Goal: Task Accomplishment & Management: Use online tool/utility

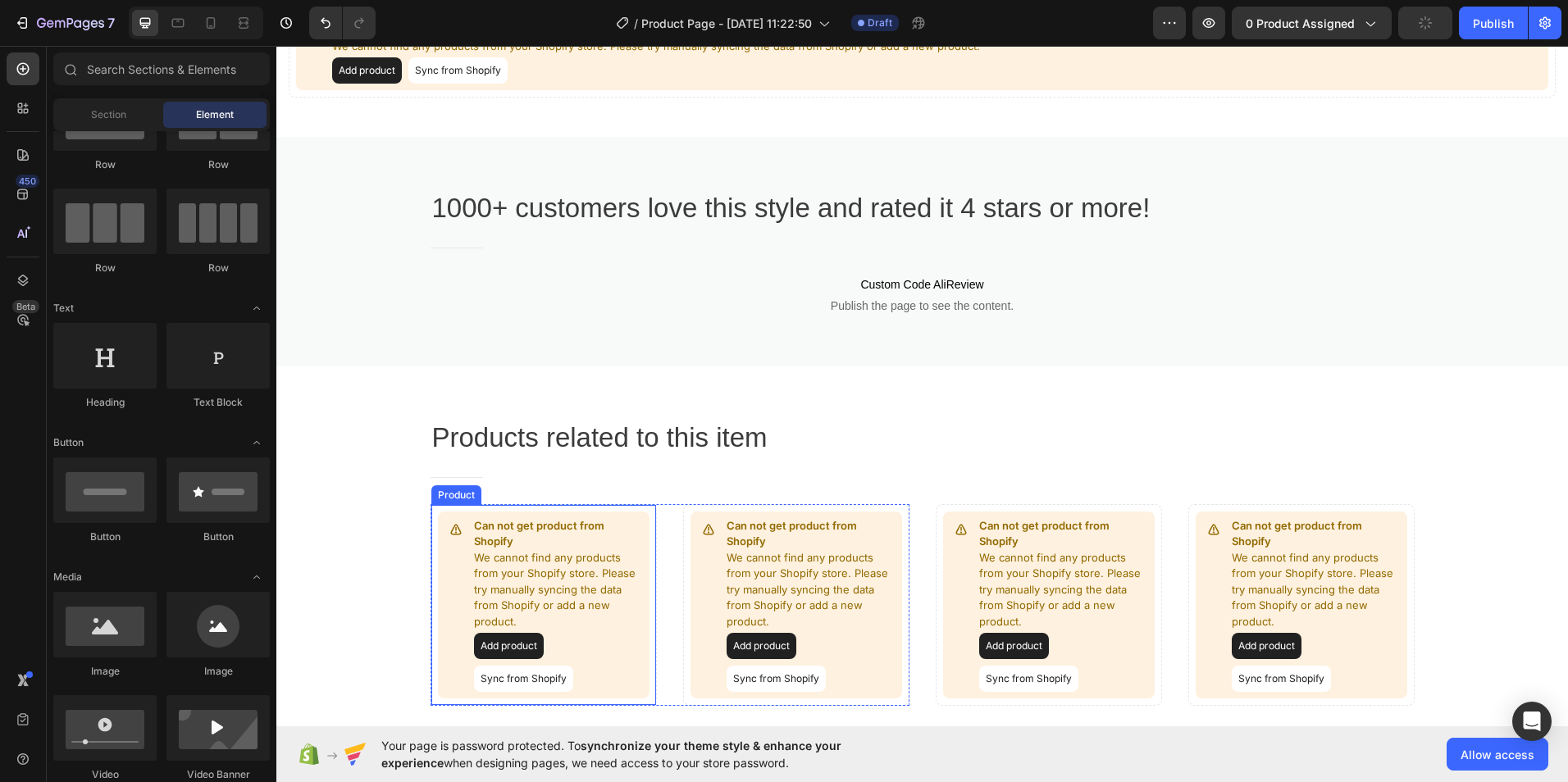
scroll to position [190, 0]
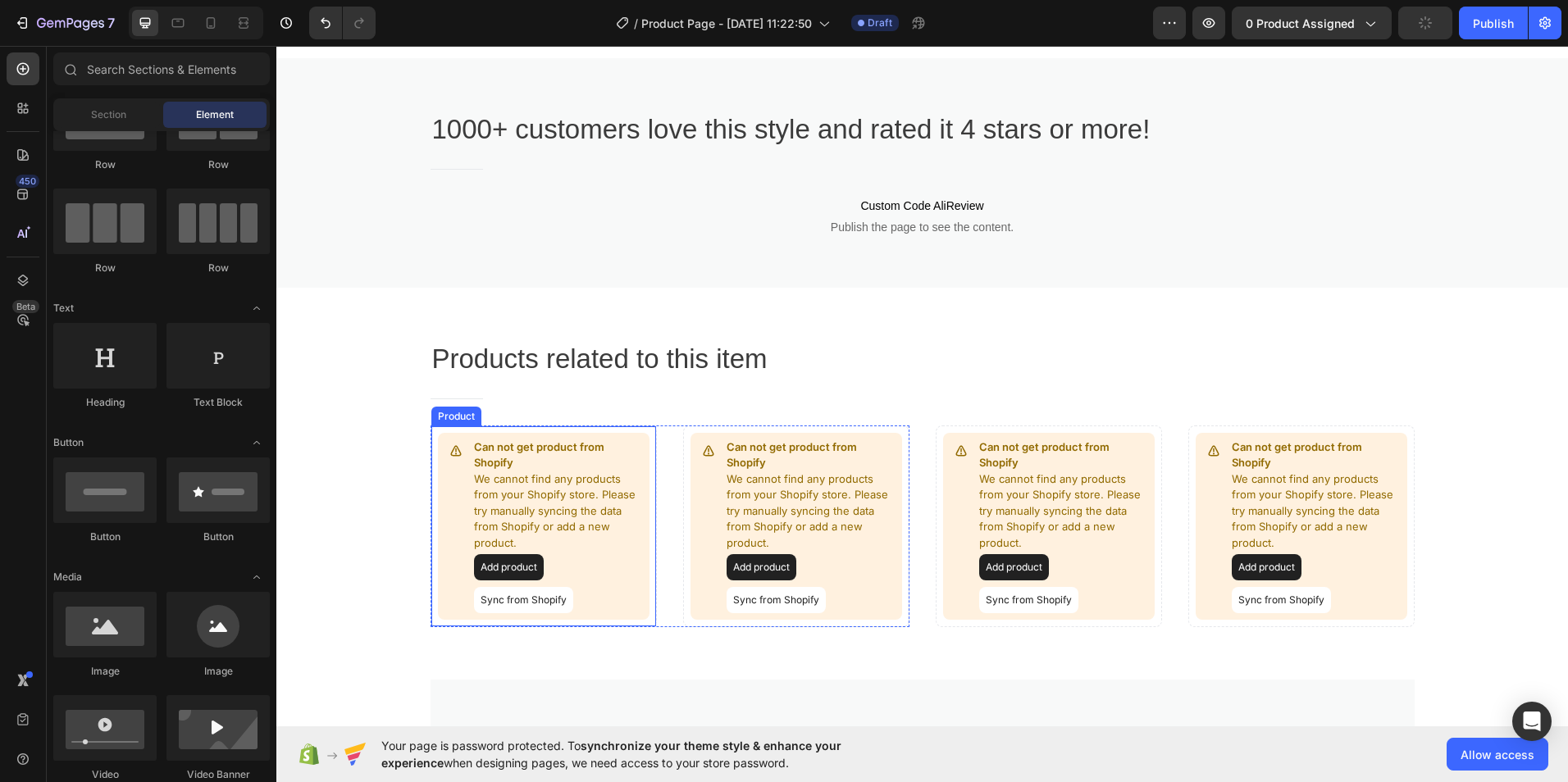
click at [512, 570] on button "Add product" at bounding box center [509, 566] width 70 height 26
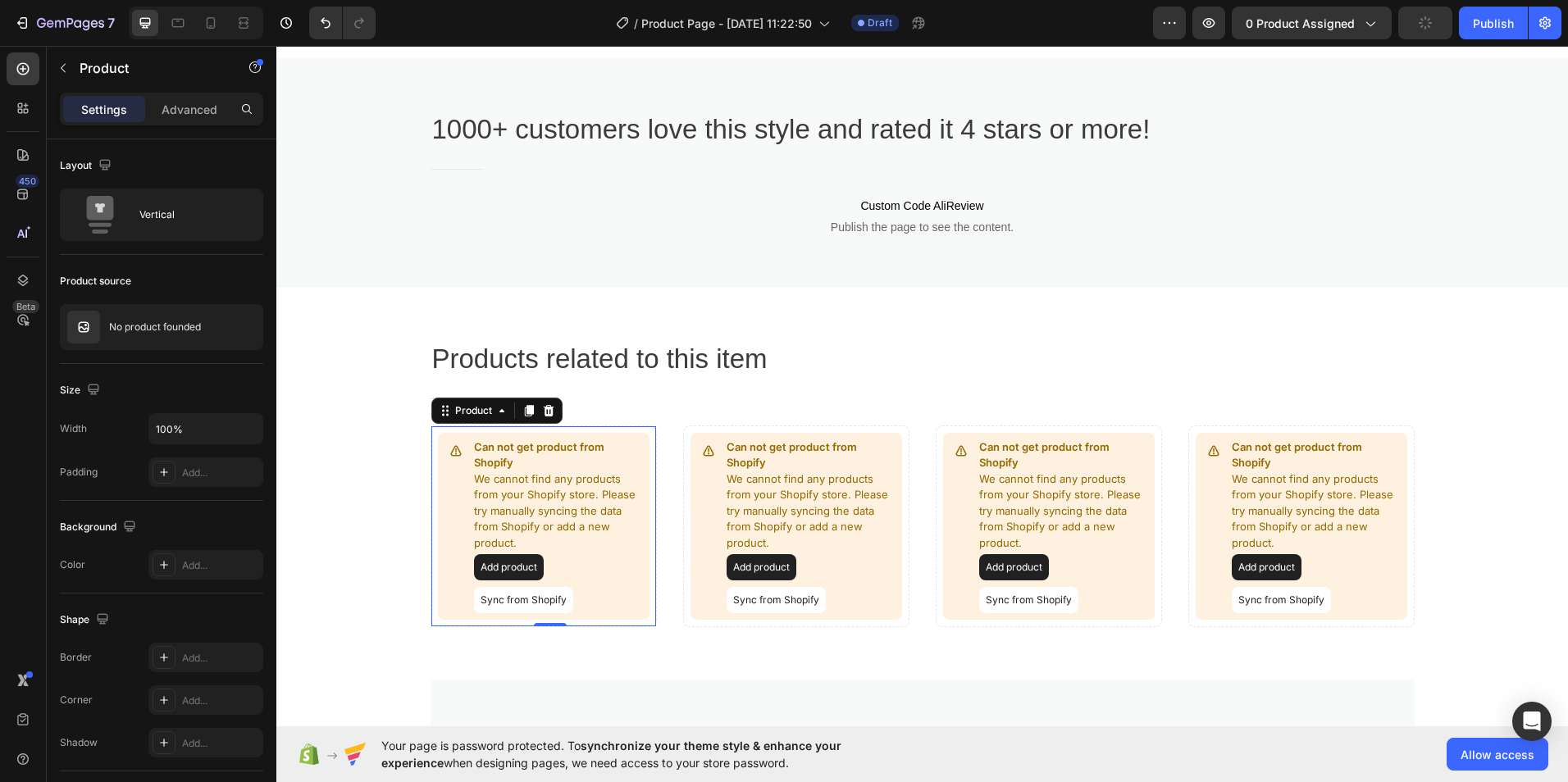
click at [509, 601] on button "Sync from Shopify" at bounding box center [524, 600] width 100 height 26
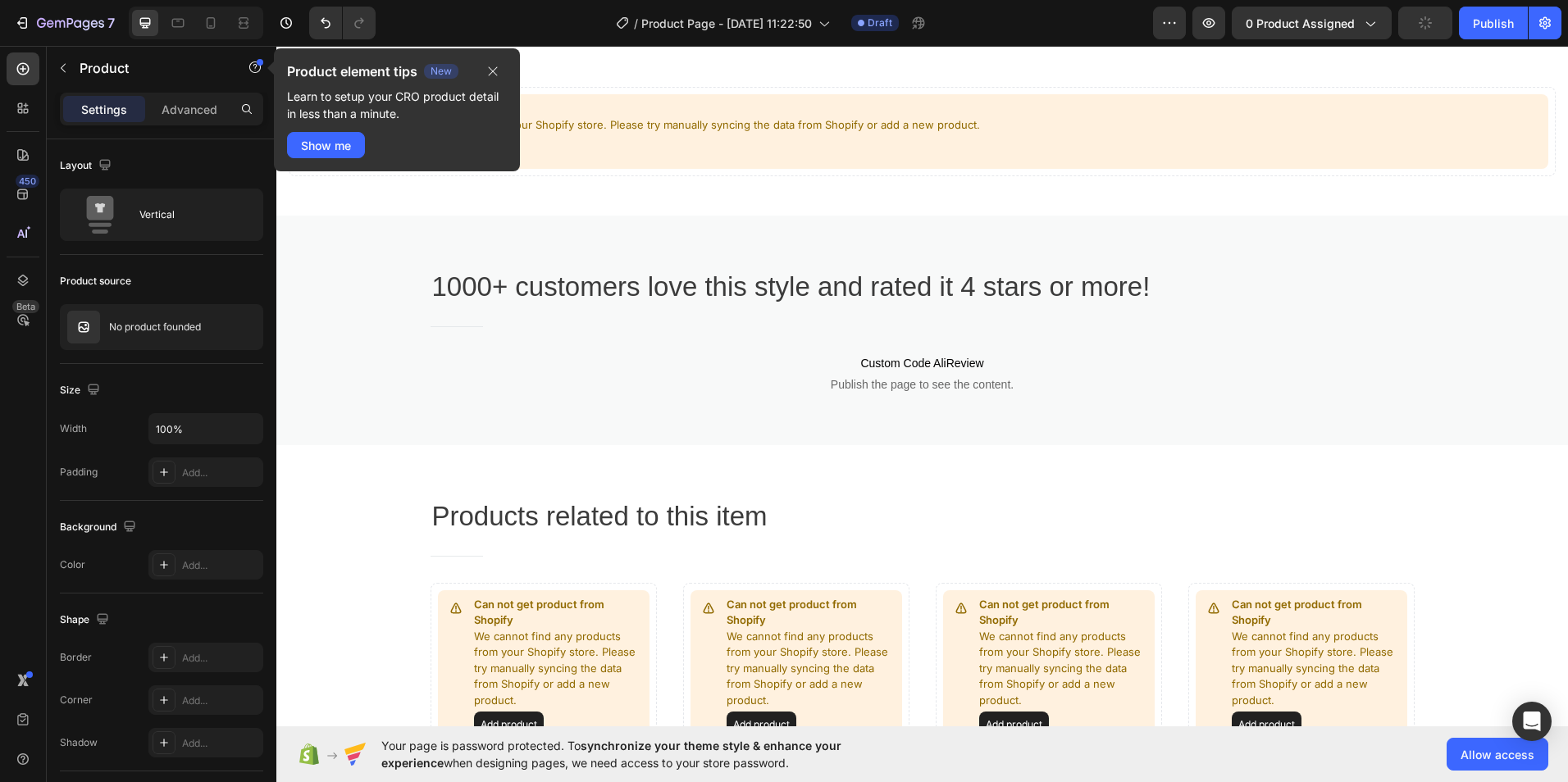
scroll to position [26, 0]
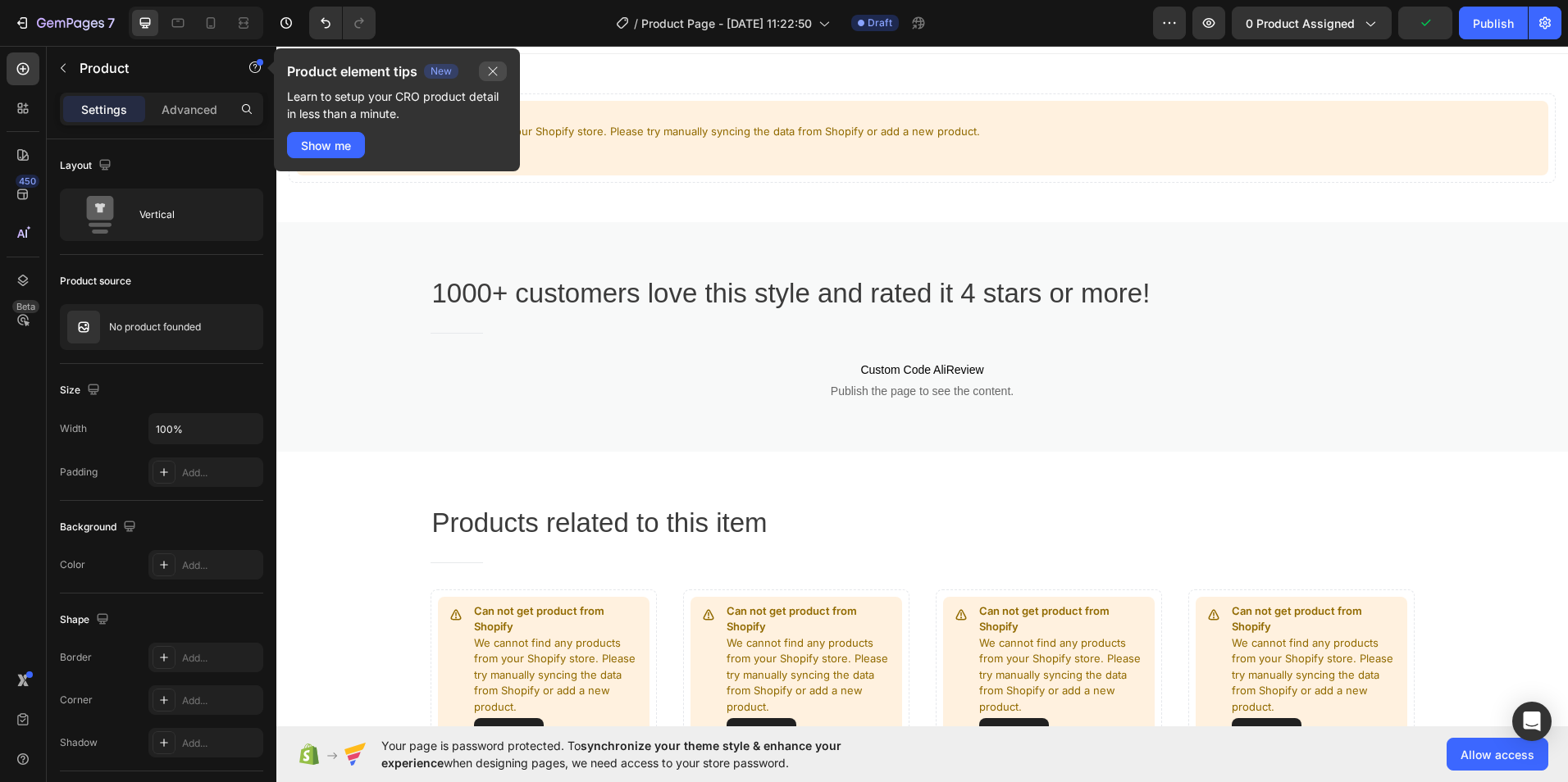
click at [483, 68] on button "button" at bounding box center [493, 71] width 28 height 20
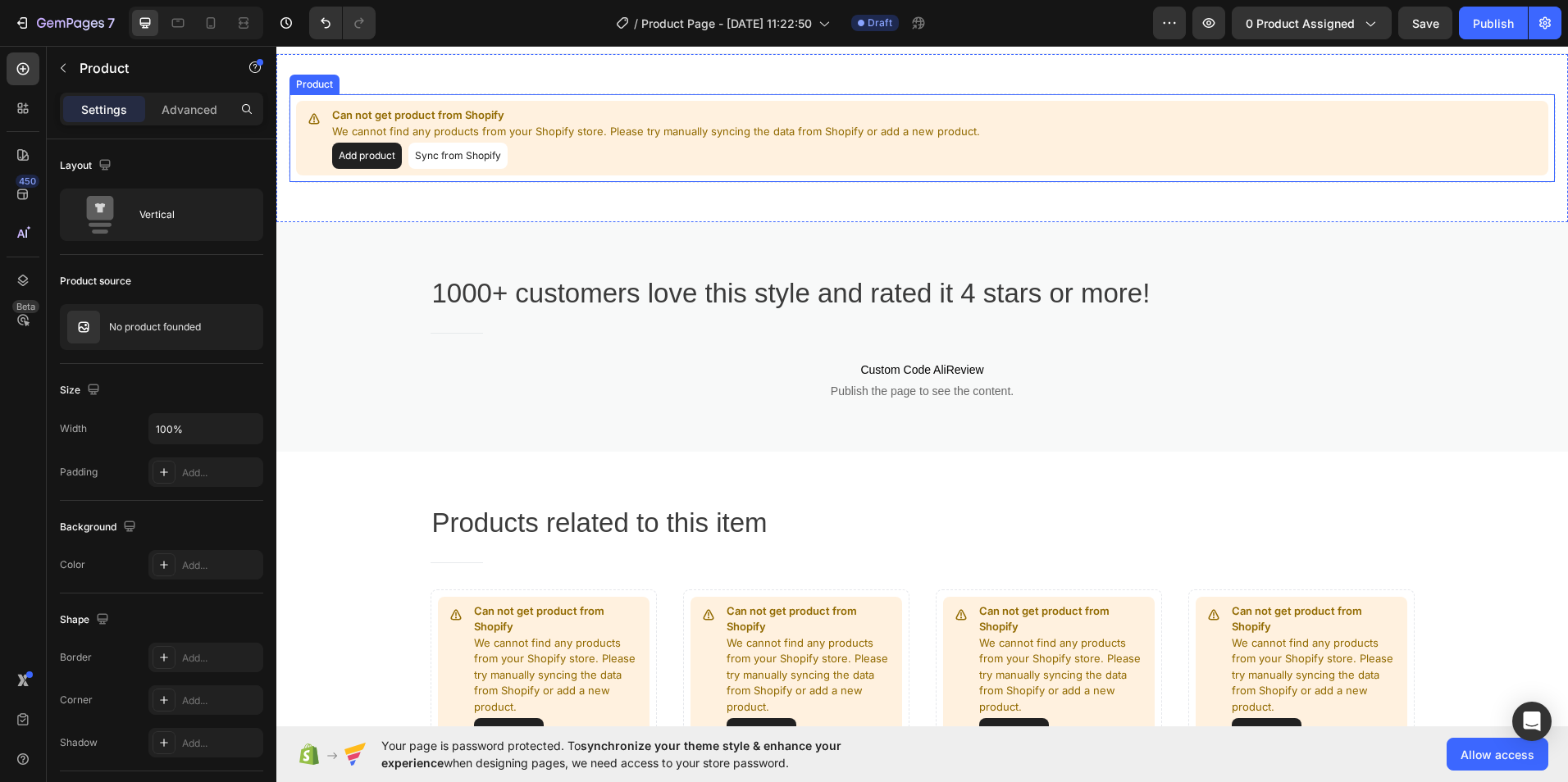
click at [362, 157] on button "Add product" at bounding box center [367, 155] width 70 height 26
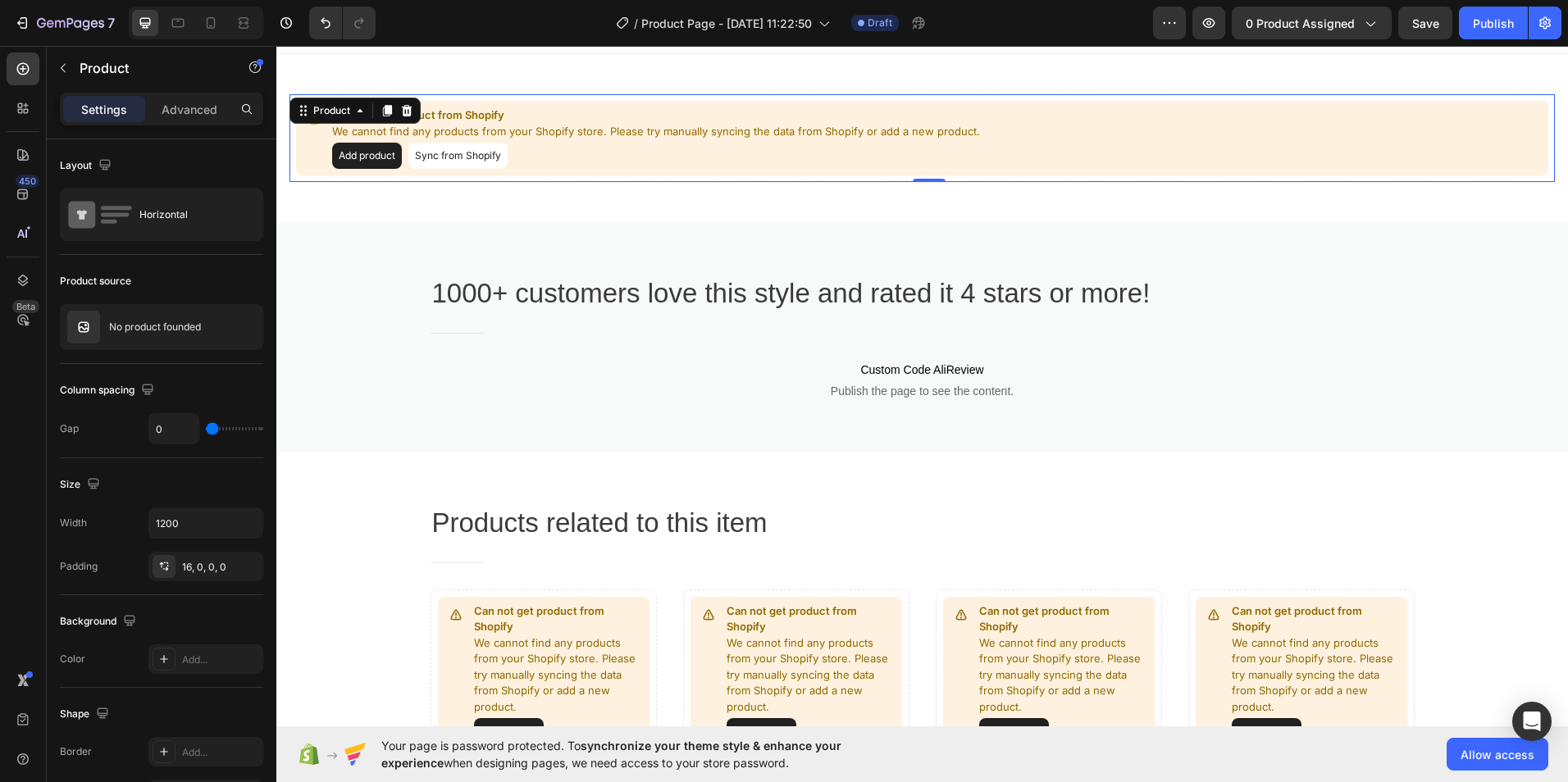
click at [483, 159] on button "Sync from Shopify" at bounding box center [458, 155] width 100 height 26
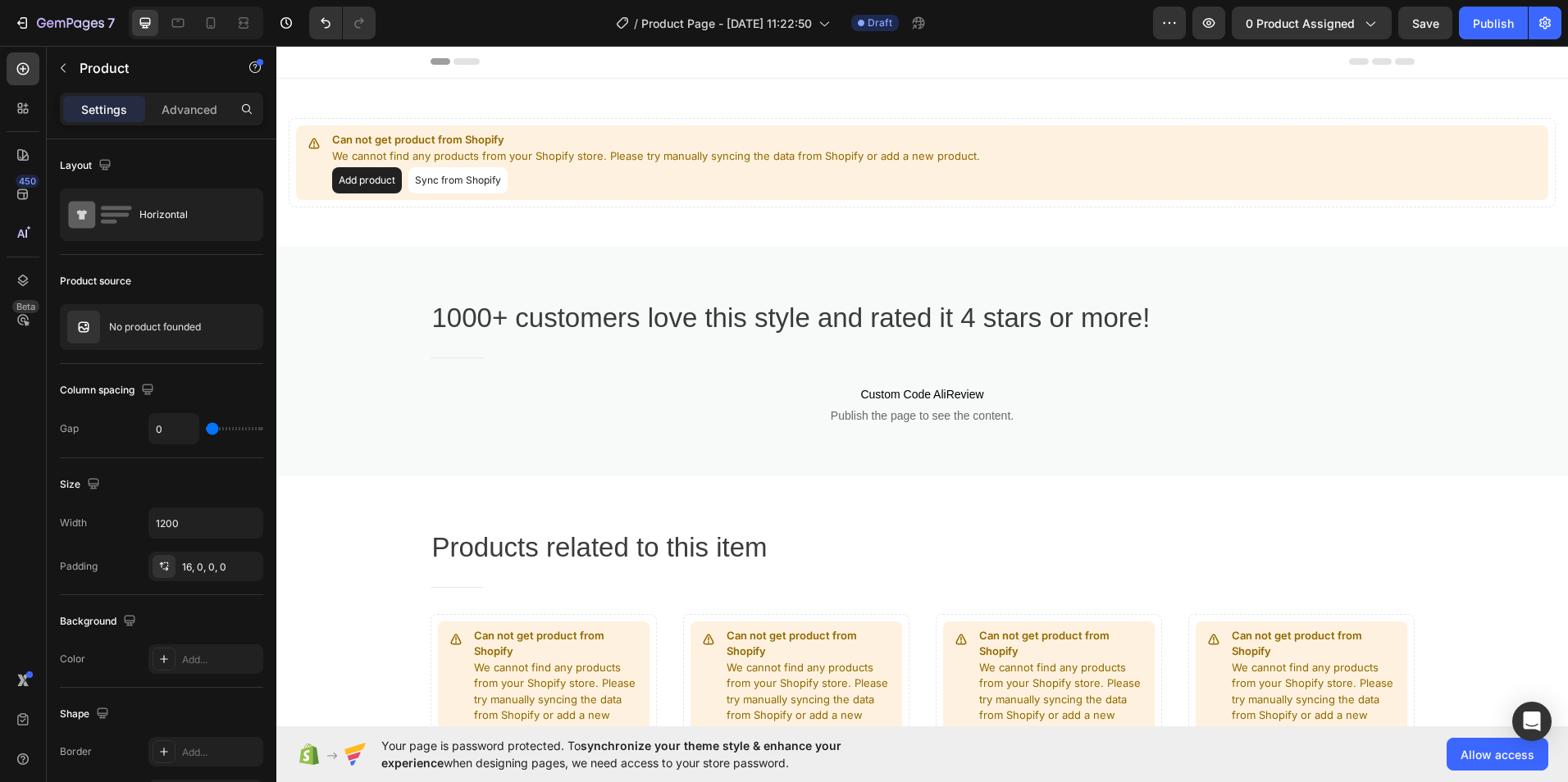
scroll to position [0, 0]
click at [1310, 28] on span "0 product assigned" at bounding box center [1301, 23] width 109 height 17
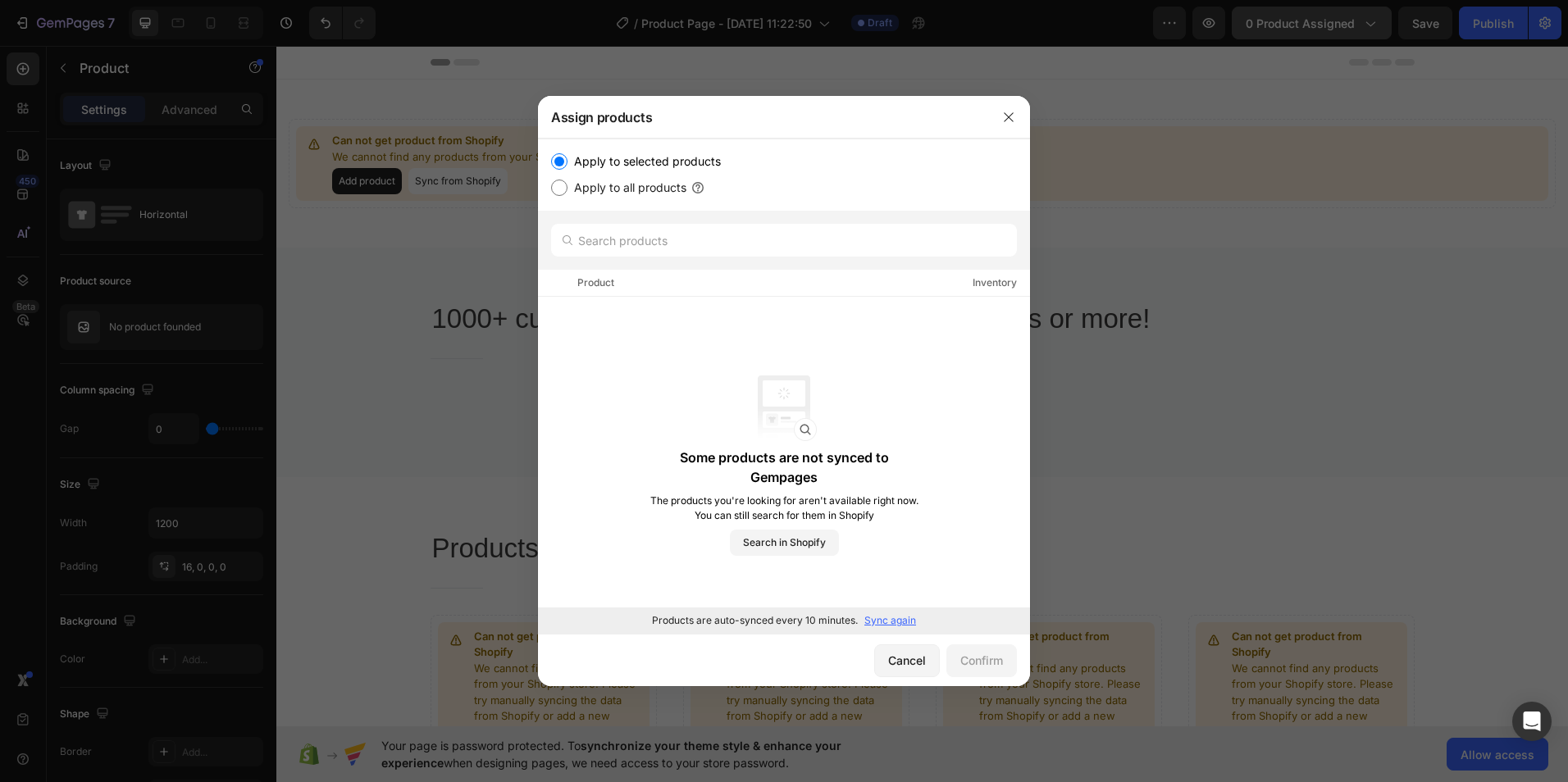
click at [1310, 28] on div at bounding box center [784, 391] width 1568 height 782
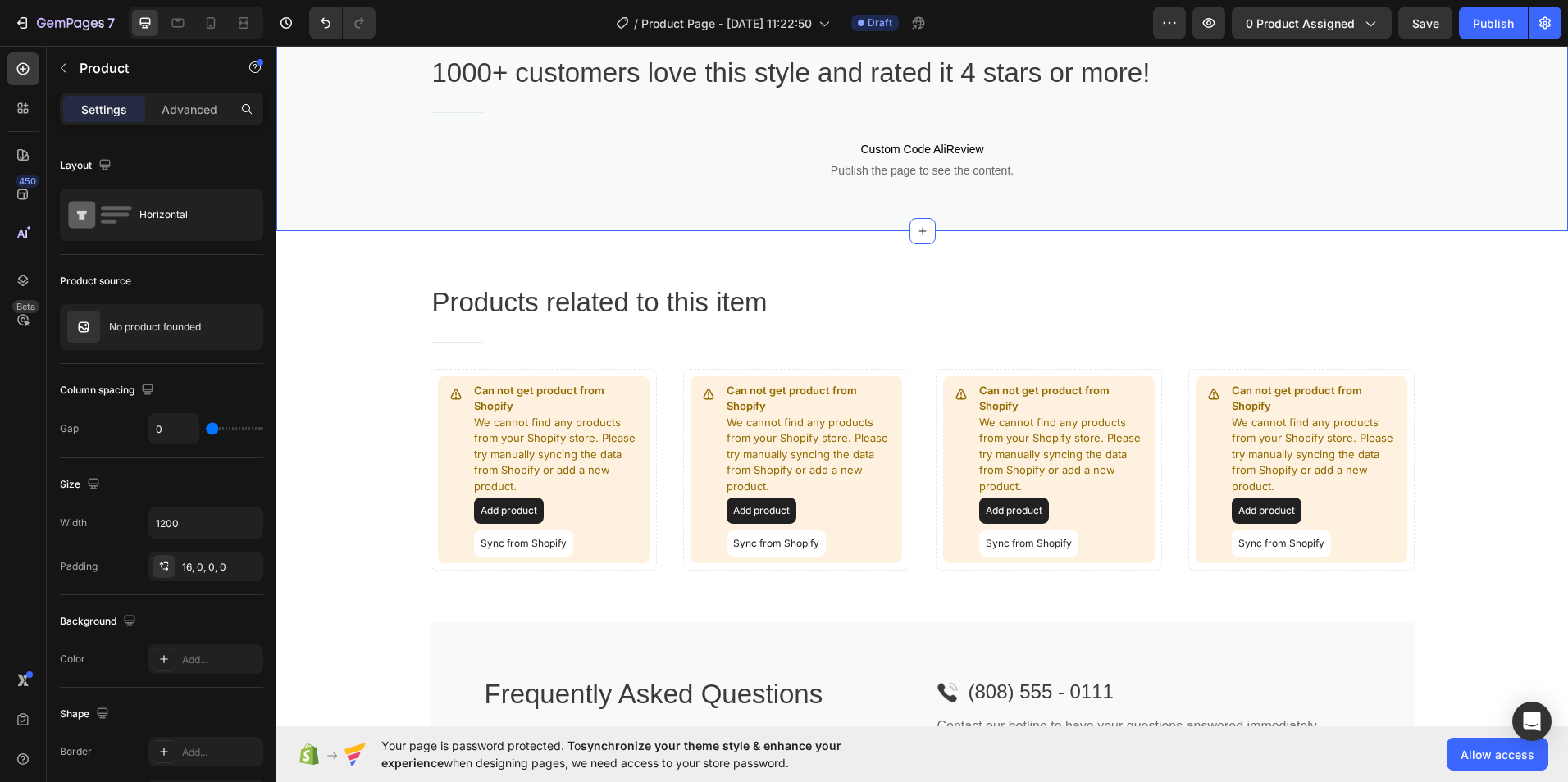
scroll to position [410, 0]
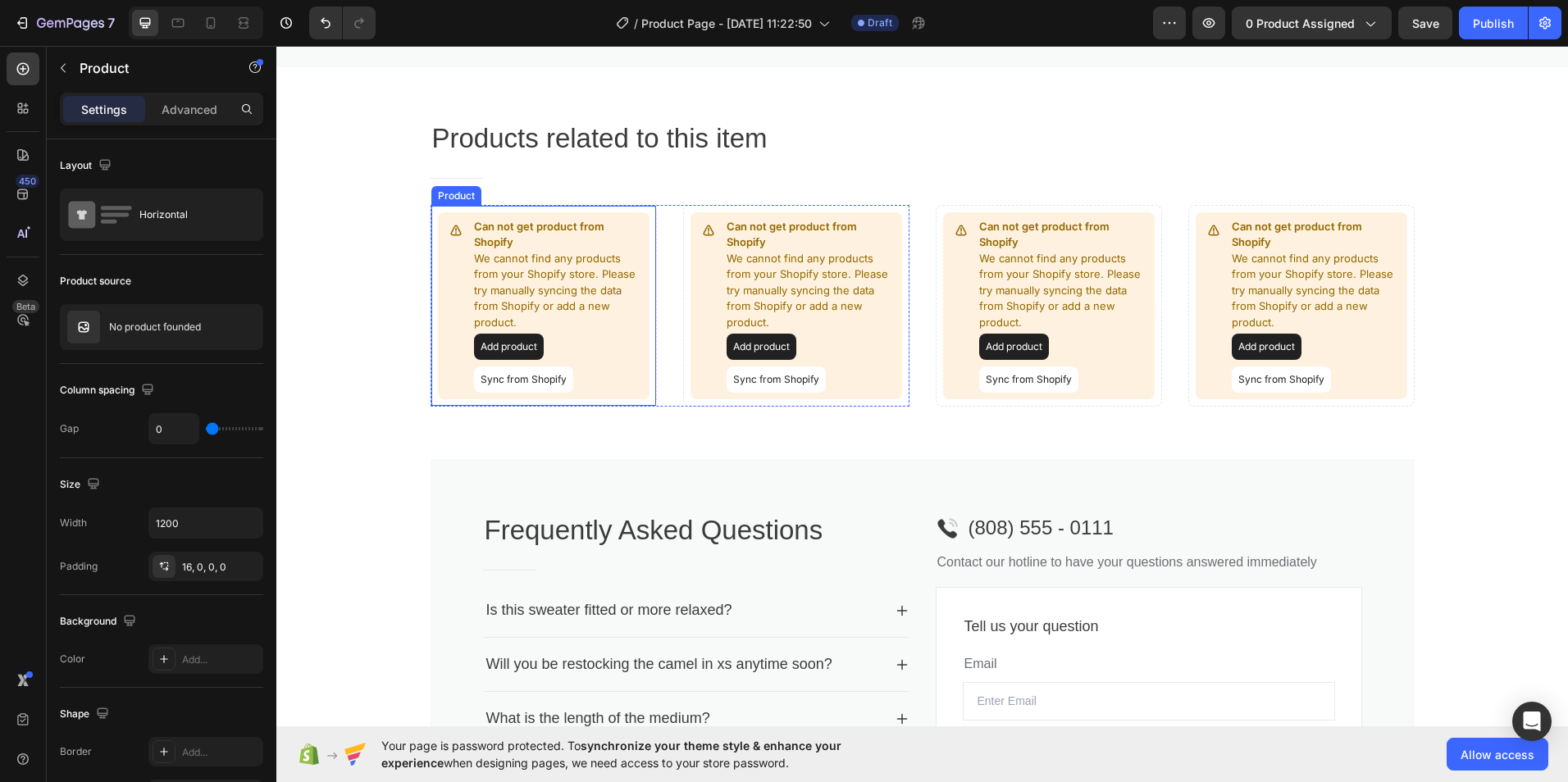
click at [505, 343] on button "Add product" at bounding box center [509, 346] width 70 height 26
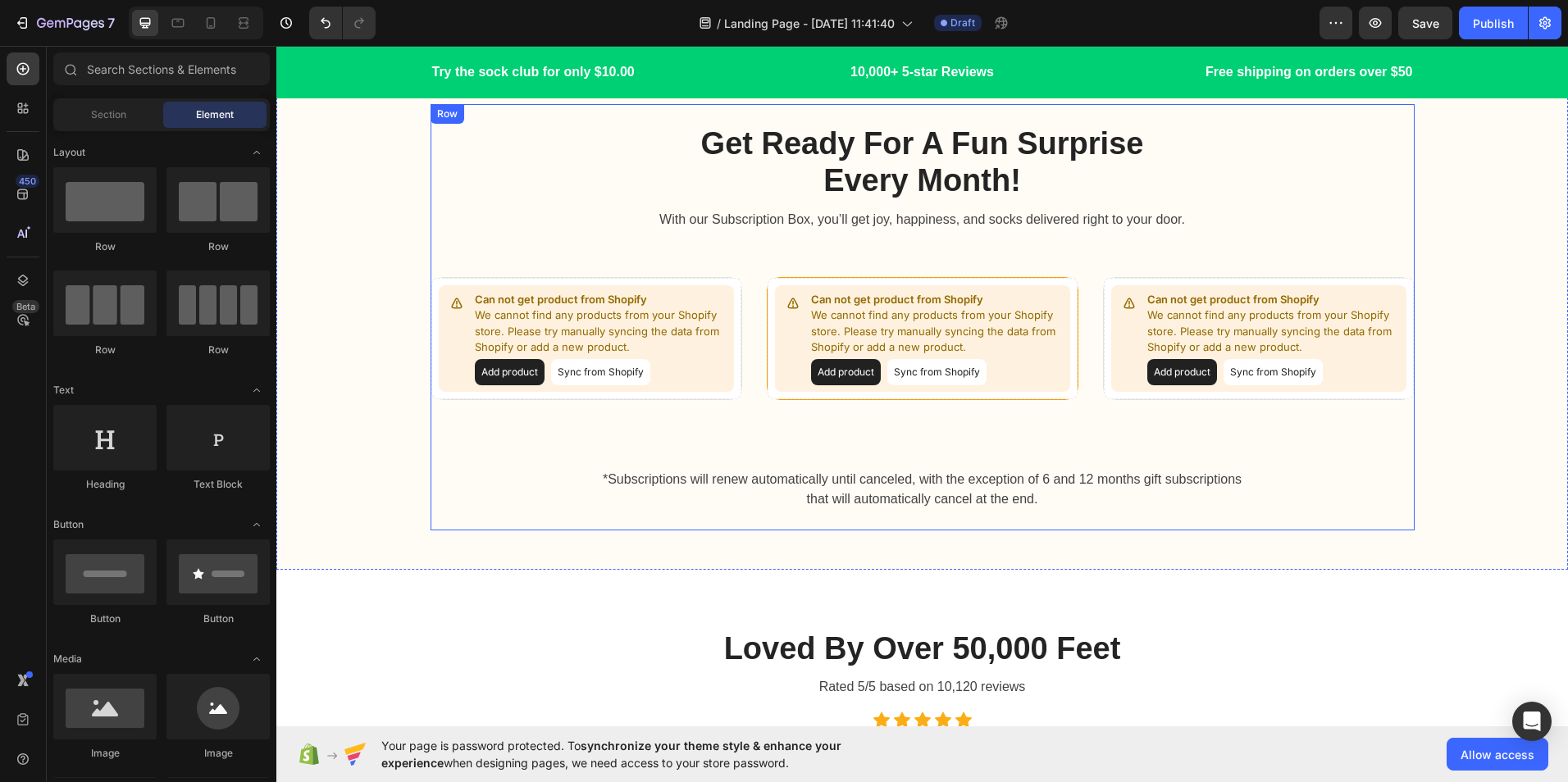
scroll to position [1722, 0]
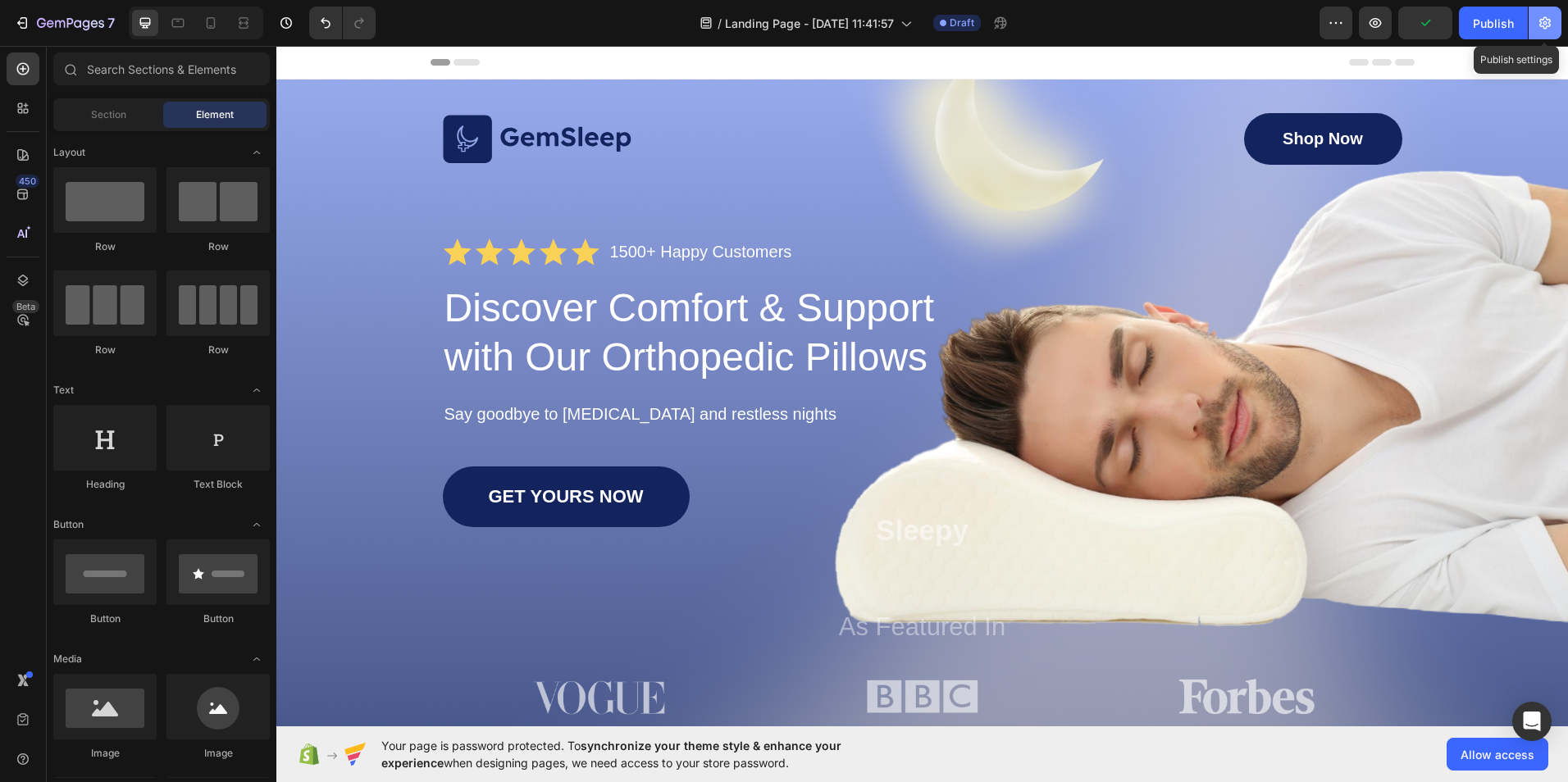
click at [1531, 19] on button "button" at bounding box center [1545, 23] width 33 height 33
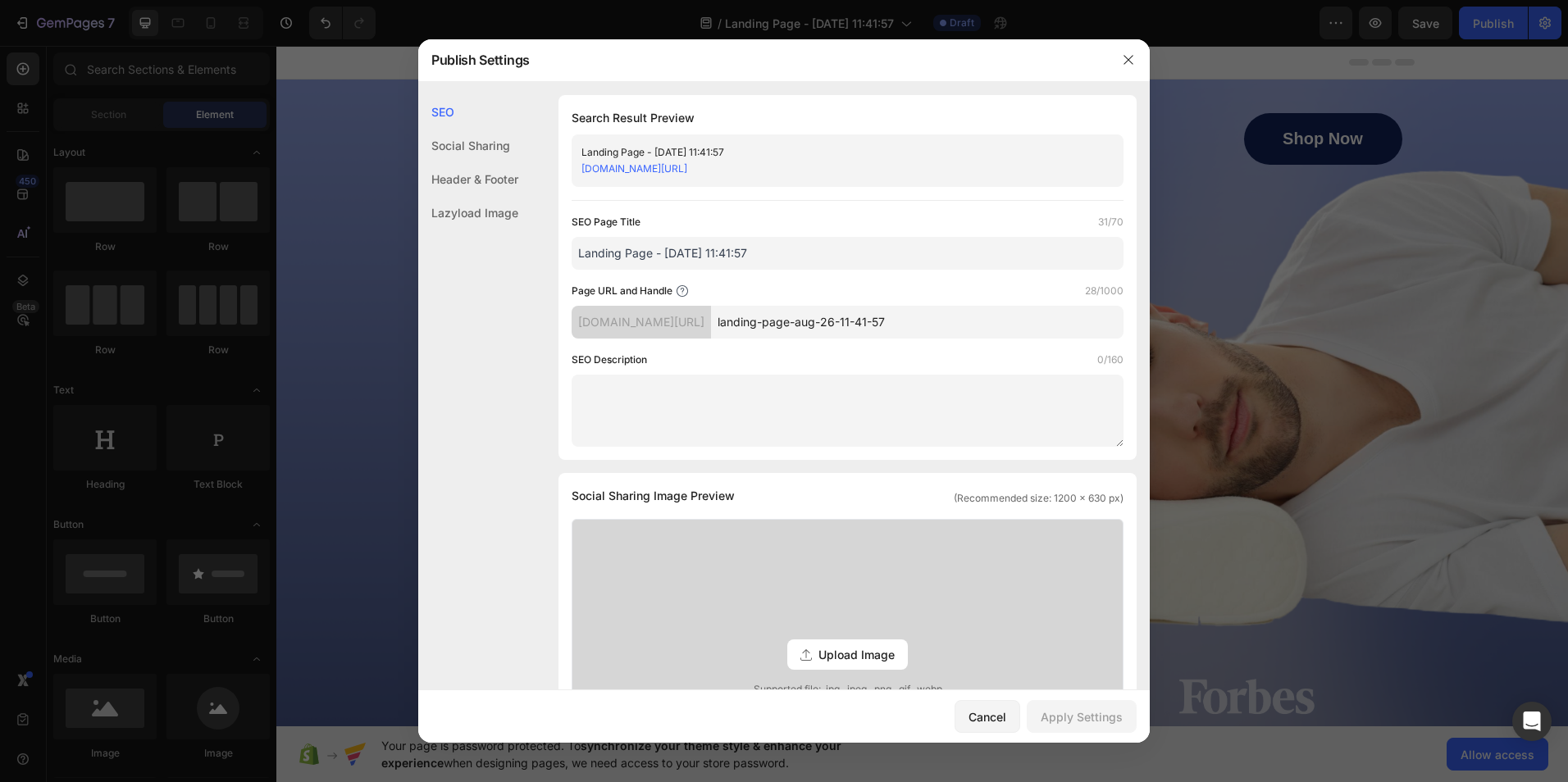
click at [971, 163] on div "pau9y3-ps.myshopify.com/pages/landing-page-aug-26-11-41-57" at bounding box center [834, 169] width 505 height 16
click at [687, 173] on link "pau9y3-ps.myshopify.com/pages/landing-page-aug-26-11-41-57" at bounding box center [634, 168] width 105 height 12
click at [1379, 13] on div at bounding box center [784, 391] width 1568 height 782
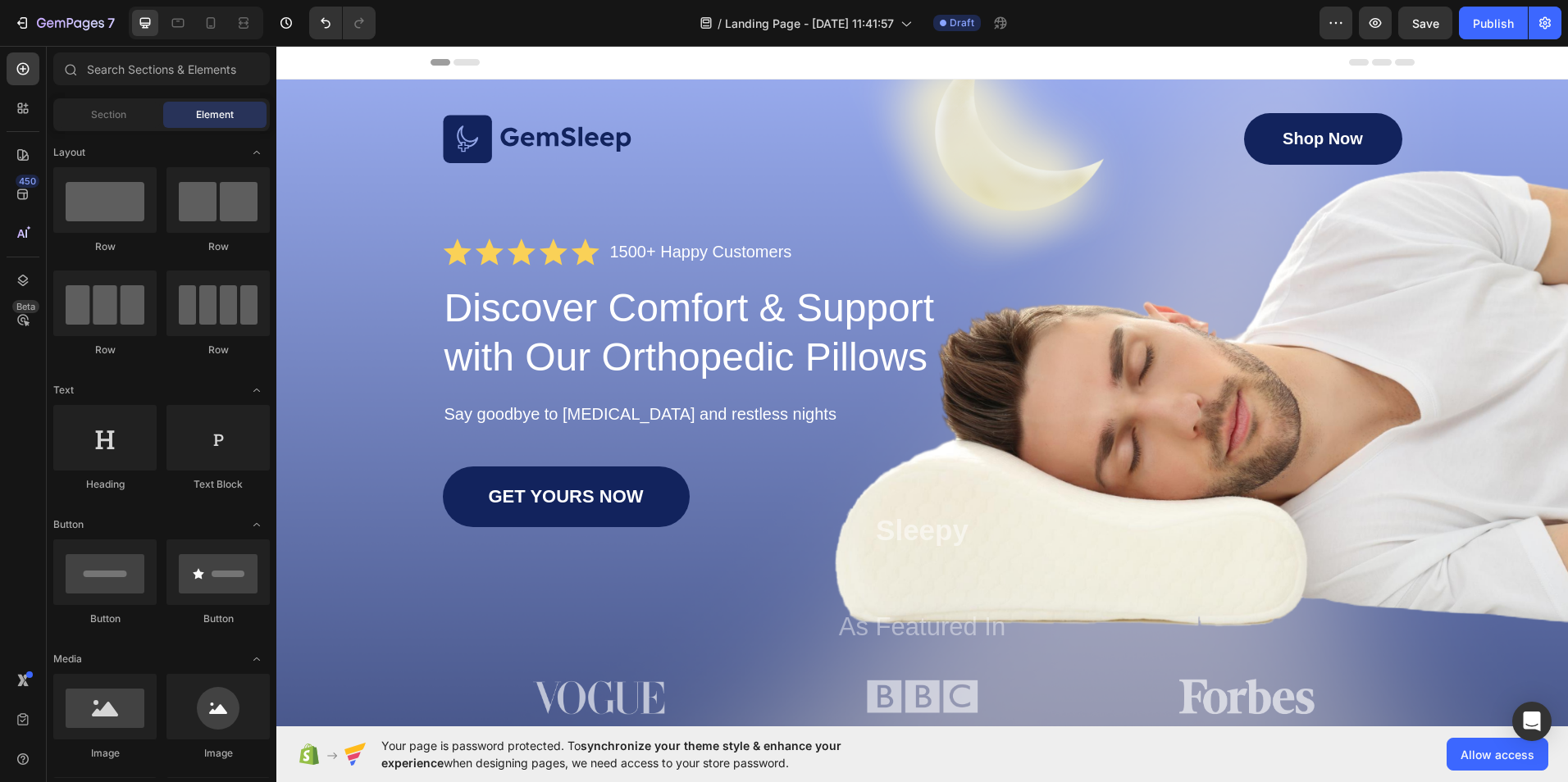
click at [1455, 20] on div "Preview Save Publish" at bounding box center [1441, 23] width 242 height 33
click at [1479, 26] on div "Publish" at bounding box center [1493, 23] width 41 height 17
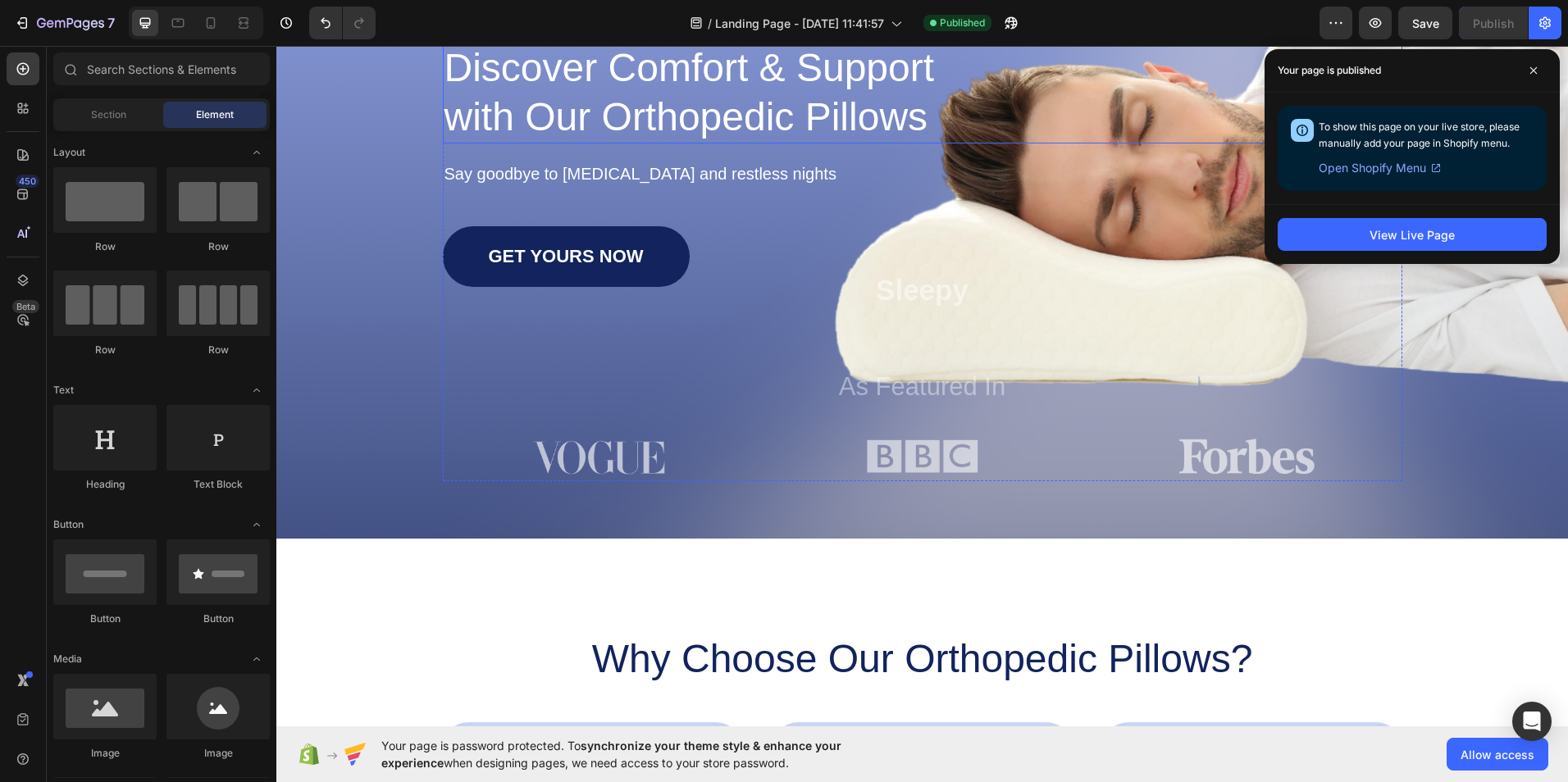
scroll to position [246, 0]
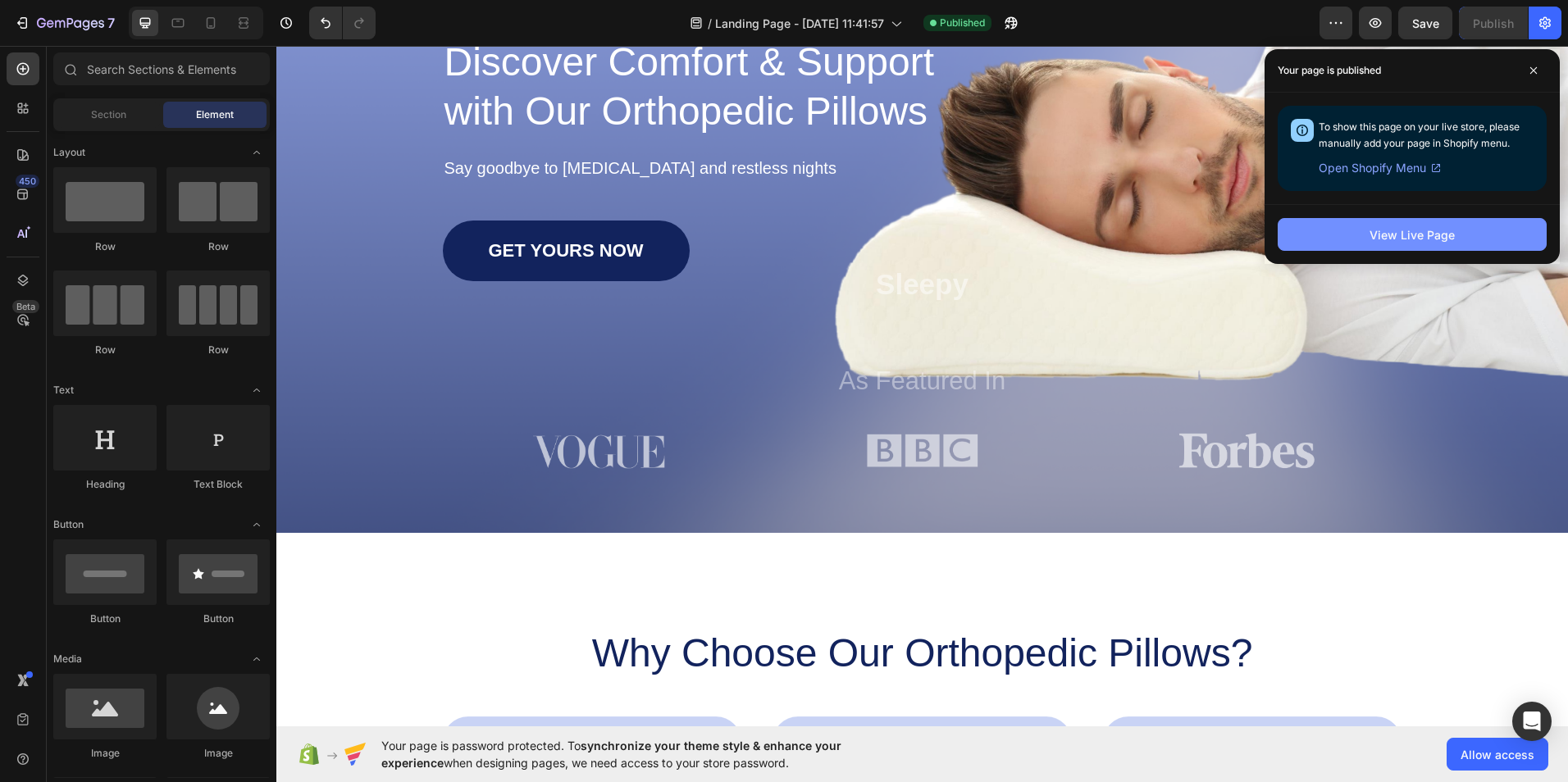
click at [1360, 235] on button "View Live Page" at bounding box center [1412, 235] width 269 height 33
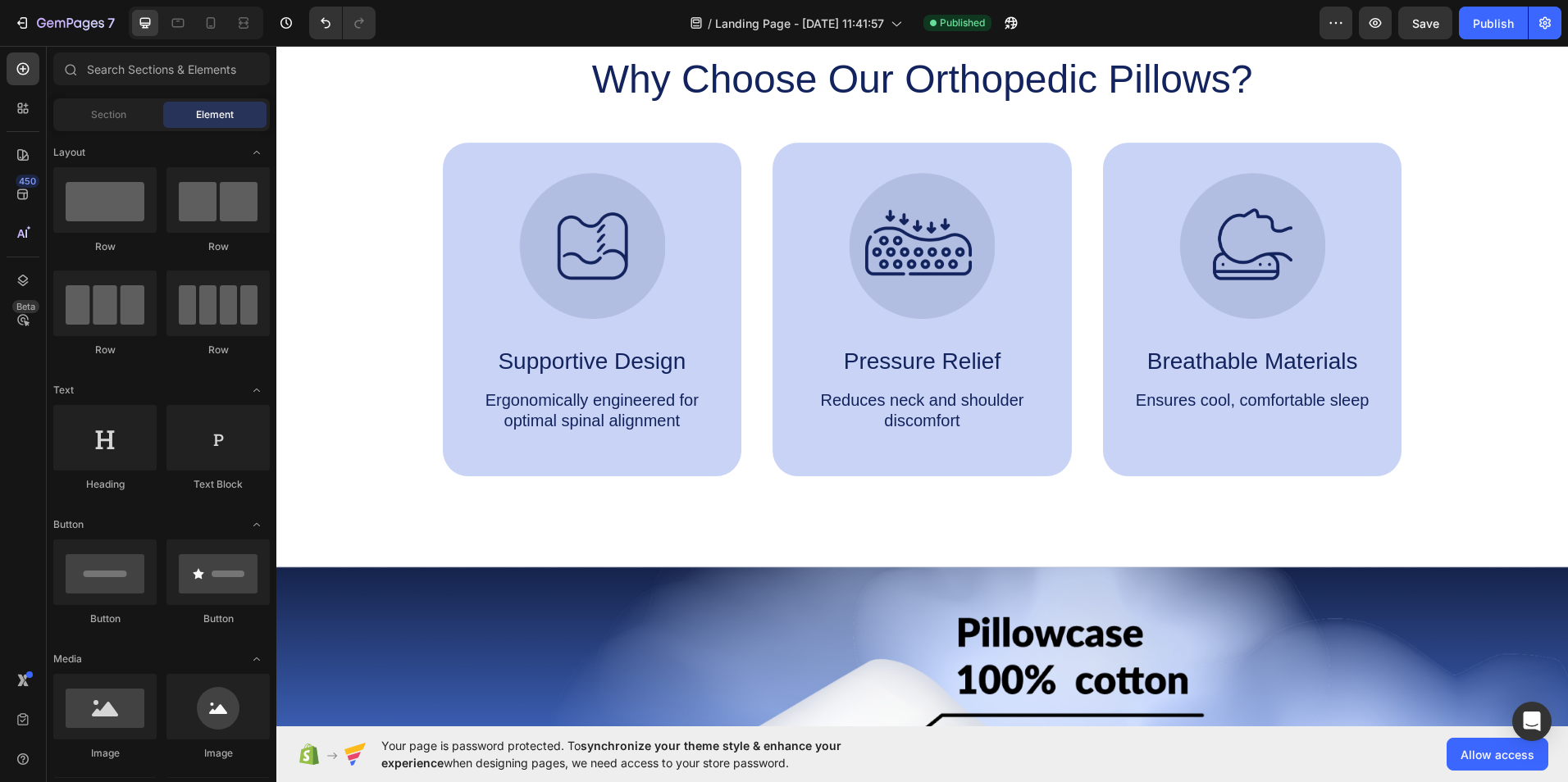
scroll to position [1148, 0]
